Goal: Task Accomplishment & Management: Complete application form

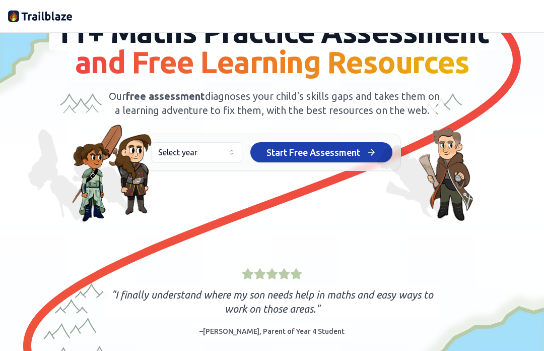
scroll to position [97, 0]
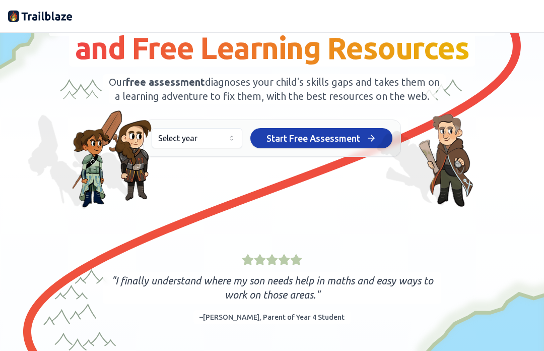
click at [176, 148] on button "Select year" at bounding box center [197, 138] width 91 height 20
click at [174, 148] on button "Select year" at bounding box center [197, 138] width 91 height 20
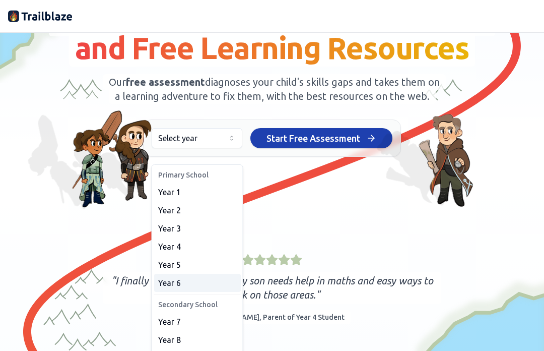
click at [177, 284] on span "Year 6" at bounding box center [169, 283] width 23 height 12
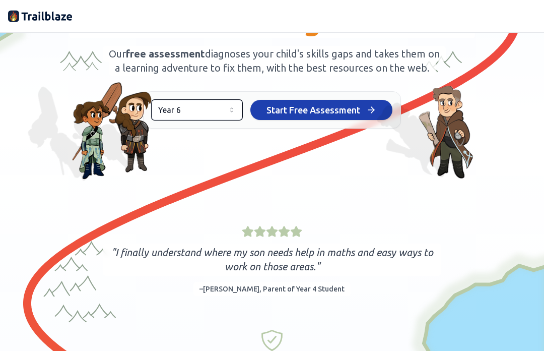
scroll to position [79, 0]
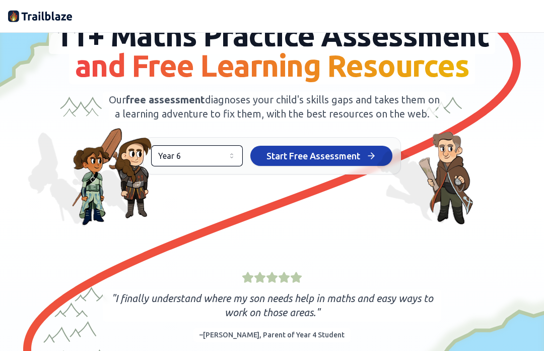
click at [361, 166] on button "Start Free Assessment Start Free Assessment" at bounding box center [322, 156] width 142 height 20
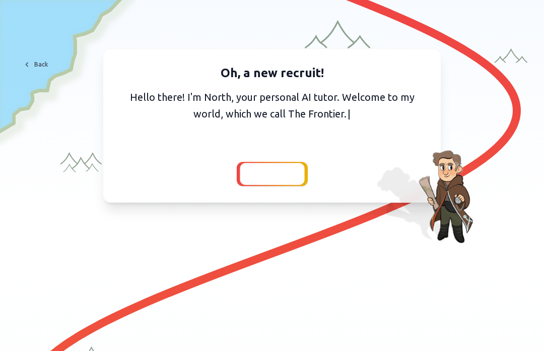
click at [286, 173] on span "Continue" at bounding box center [272, 174] width 39 height 14
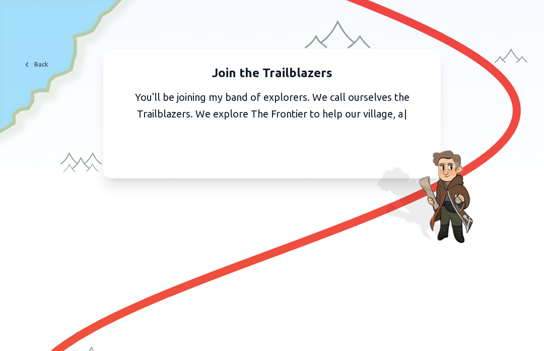
click at [292, 165] on div "Join the Trailblazers You'll be joining my band of explorers. We call ourselves…" at bounding box center [272, 113] width 339 height 130
click at [294, 168] on div "Join the Trailblazers You'll be joining my band of explorers. We call ourselves…" at bounding box center [272, 113] width 339 height 130
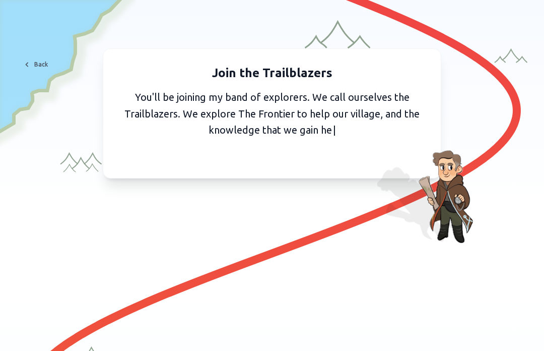
click at [298, 171] on div "Join the Trailblazers You'll be joining my band of explorers. We call ourselves…" at bounding box center [272, 113] width 339 height 130
click at [302, 166] on div "Join the Trailblazers You'll be joining my band of explorers. We call ourselves…" at bounding box center [272, 113] width 339 height 130
click at [303, 166] on div "Join the Trailblazers You'll be joining my band of explorers. We call ourselves…" at bounding box center [272, 113] width 339 height 130
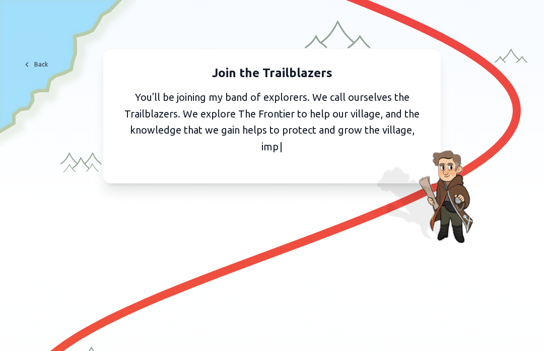
click at [303, 167] on div "Join the Trailblazers You'll be joining my band of explorers. We call ourselves…" at bounding box center [272, 115] width 339 height 135
click at [305, 169] on div "Join the Trailblazers You'll be joining my band of explorers. We call ourselves…" at bounding box center [272, 115] width 339 height 135
click at [305, 167] on div "Join the Trailblazers You'll be joining my band of explorers. We call ourselves…" at bounding box center [272, 115] width 339 height 135
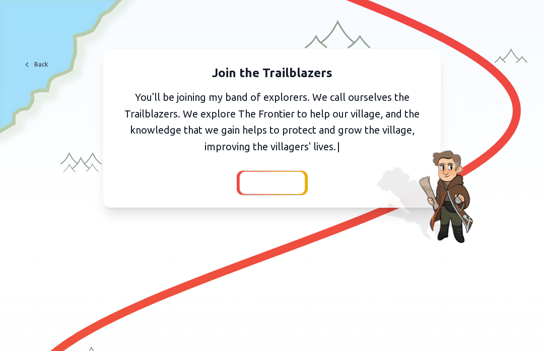
click at [303, 171] on button "Continue" at bounding box center [272, 183] width 71 height 24
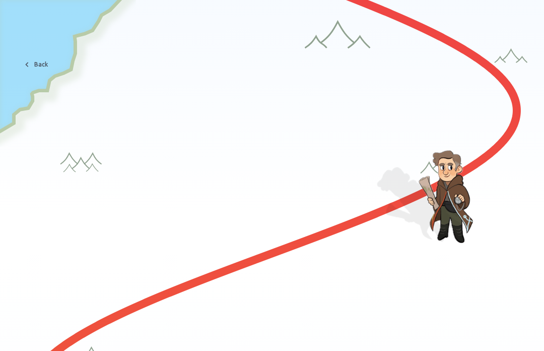
click at [301, 172] on div at bounding box center [271, 178] width 69 height 24
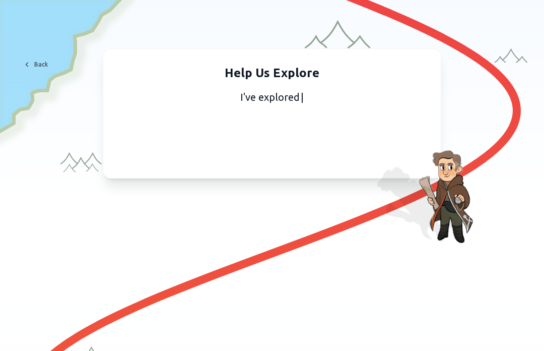
click at [305, 181] on div "Help Us Explore I've explored | Back" at bounding box center [272, 132] width 528 height 168
click at [305, 181] on div "Help Us Explore I've explored this | Back" at bounding box center [272, 132] width 528 height 168
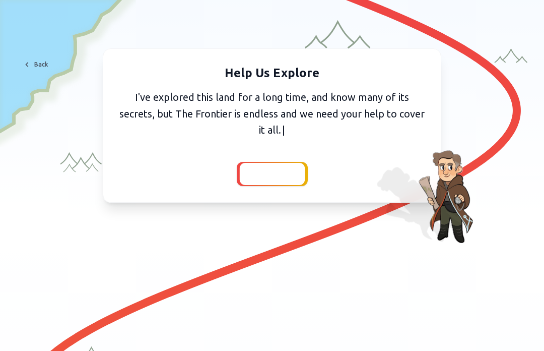
click at [293, 185] on div at bounding box center [271, 174] width 65 height 22
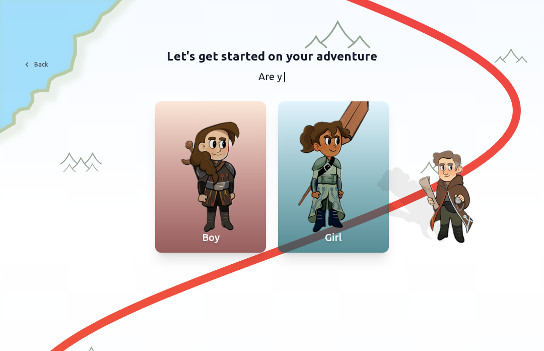
click at [361, 187] on div at bounding box center [333, 176] width 111 height 151
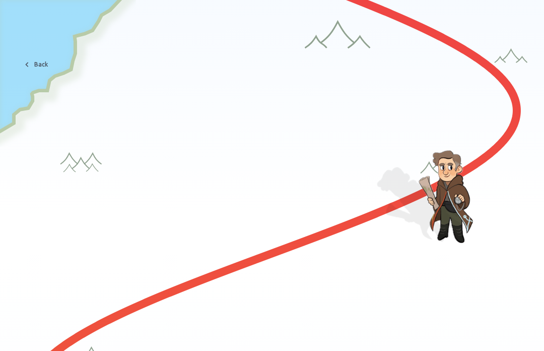
click at [336, 186] on div at bounding box center [333, 167] width 111 height 151
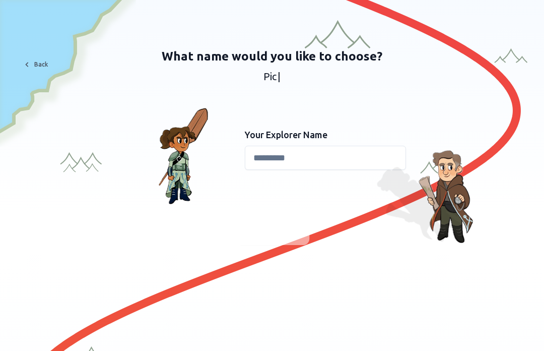
click at [370, 157] on input at bounding box center [325, 158] width 161 height 24
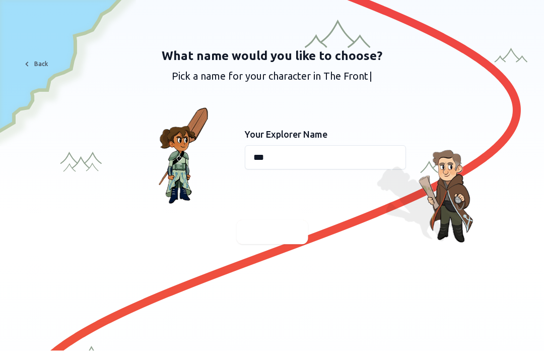
type input "***"
click at [293, 229] on div at bounding box center [272, 232] width 72 height 24
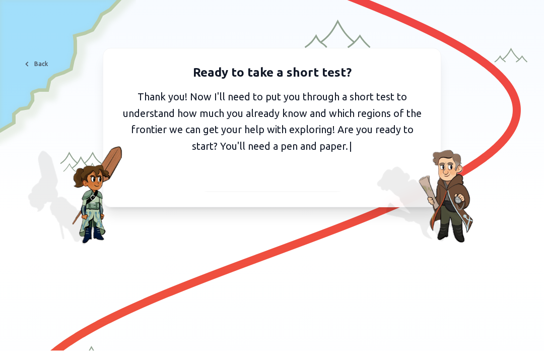
click at [335, 178] on div at bounding box center [273, 178] width 150 height 25
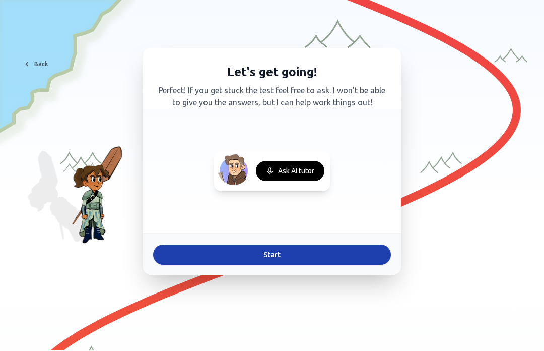
click at [351, 254] on button "Start" at bounding box center [272, 255] width 238 height 20
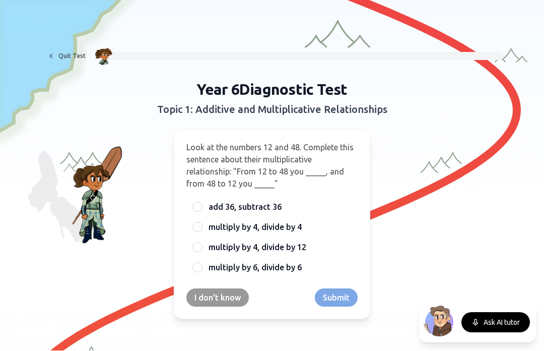
click at [216, 228] on span "multiply by 4, divide by 4" at bounding box center [255, 227] width 93 height 12
click at [202, 228] on button "multiply by 4, divide by 4" at bounding box center [198, 227] width 8 height 8
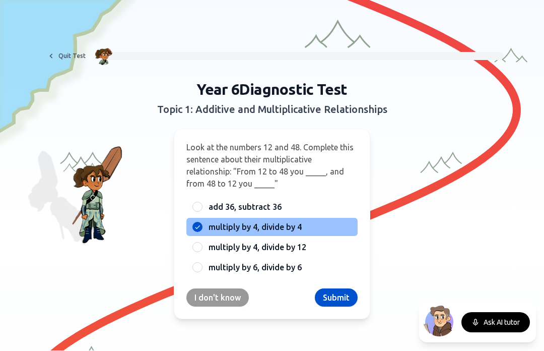
click at [344, 296] on button "Submit" at bounding box center [336, 298] width 43 height 18
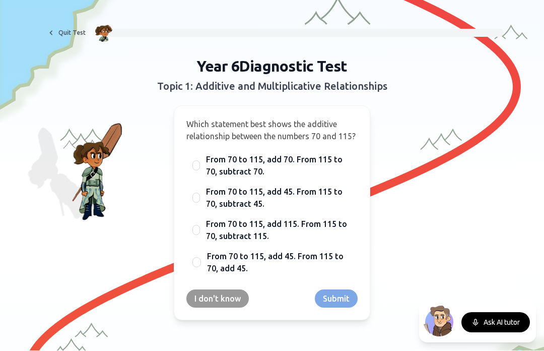
scroll to position [24, 0]
